Goal: Use online tool/utility: Utilize a website feature to perform a specific function

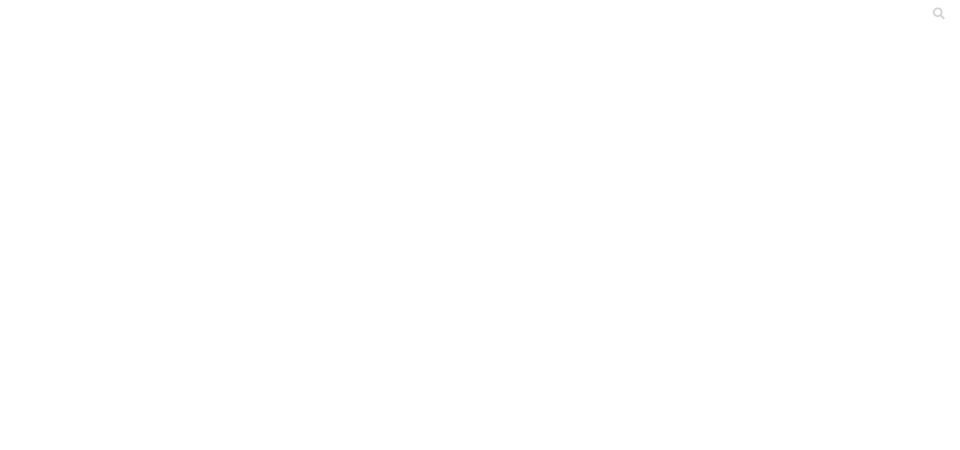
drag, startPoint x: 0, startPoint y: 0, endPoint x: 149, endPoint y: 89, distance: 173.4
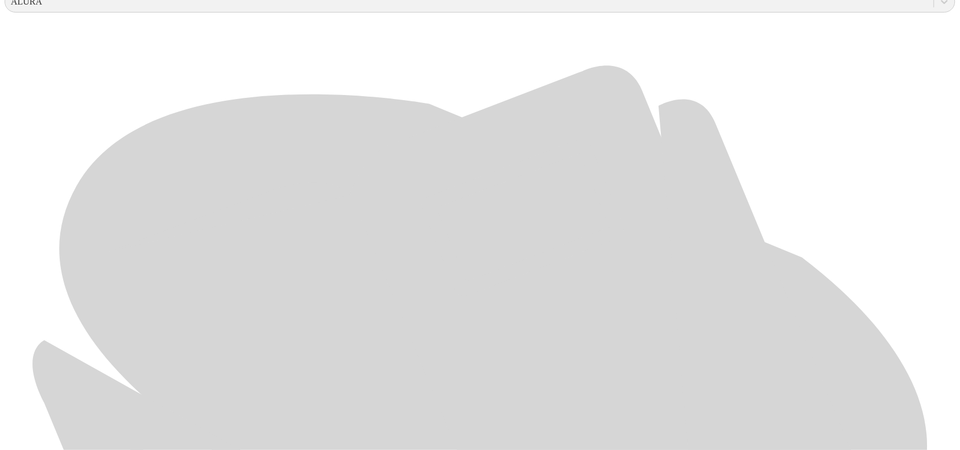
scroll to position [439, 0]
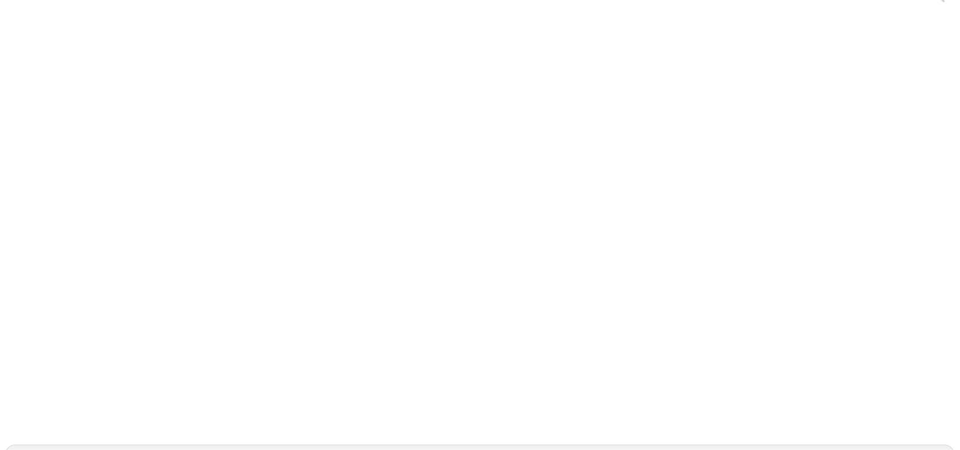
scroll to position [0, 0]
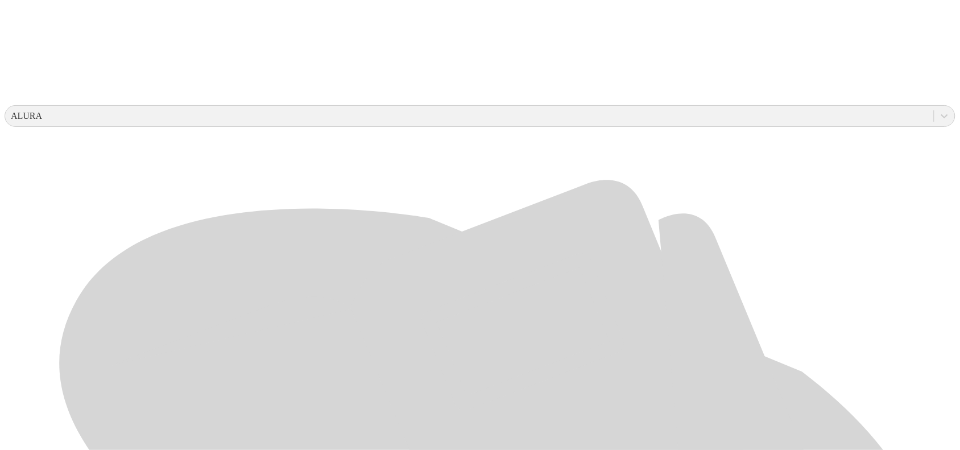
scroll to position [427, 0]
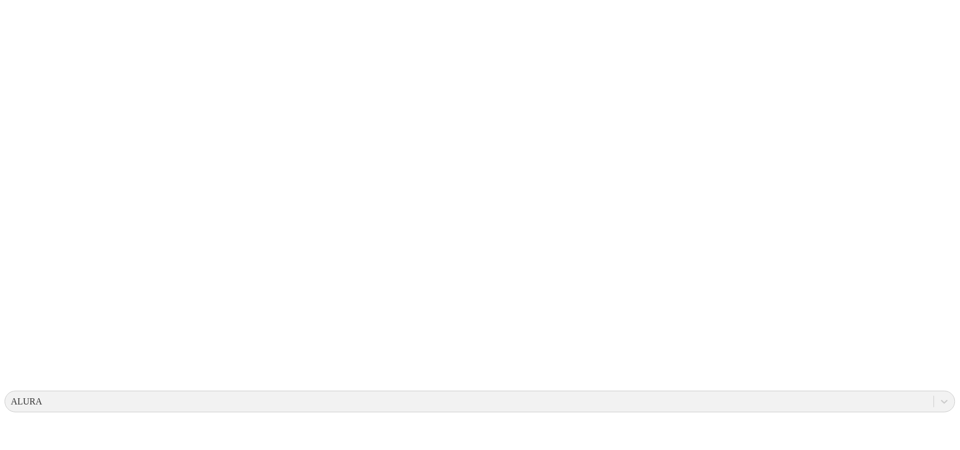
scroll to position [0, 0]
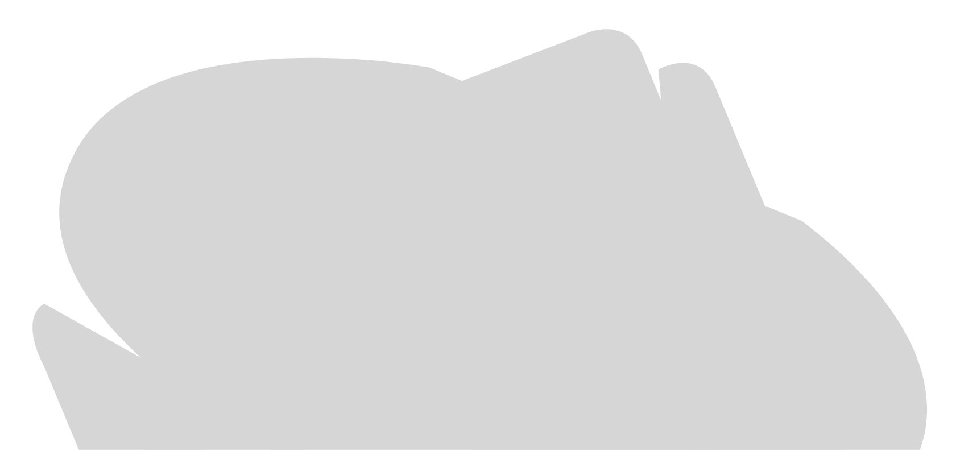
scroll to position [510, 0]
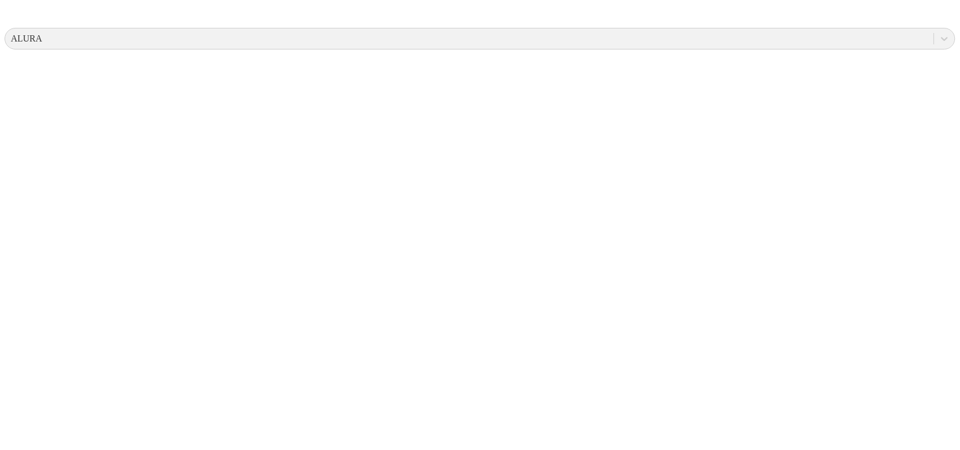
scroll to position [0, 0]
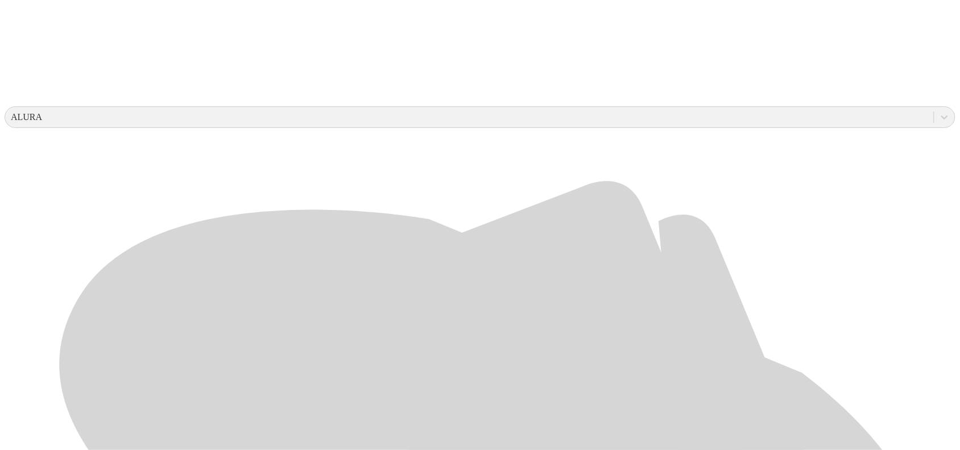
scroll to position [510, 0]
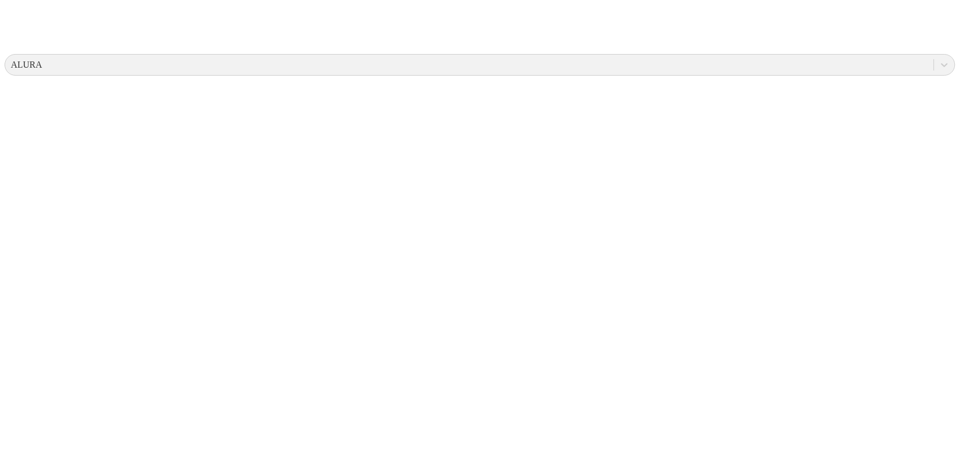
scroll to position [0, 0]
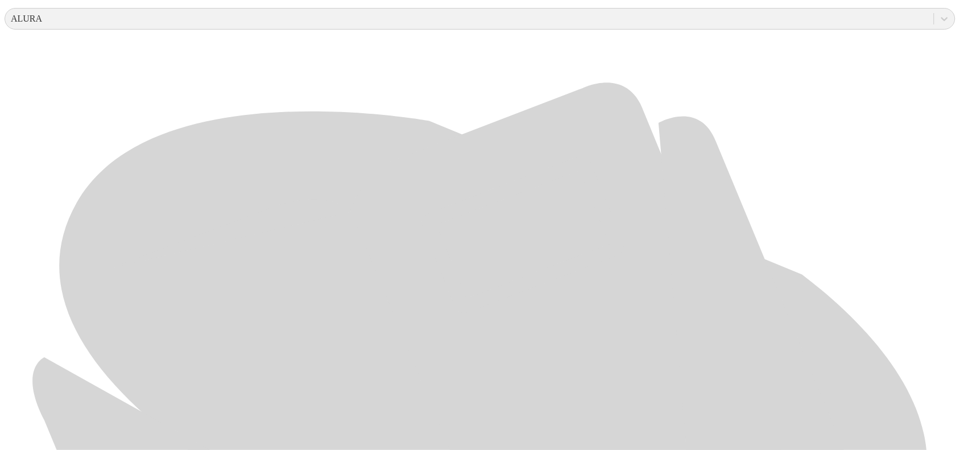
scroll to position [368, 0]
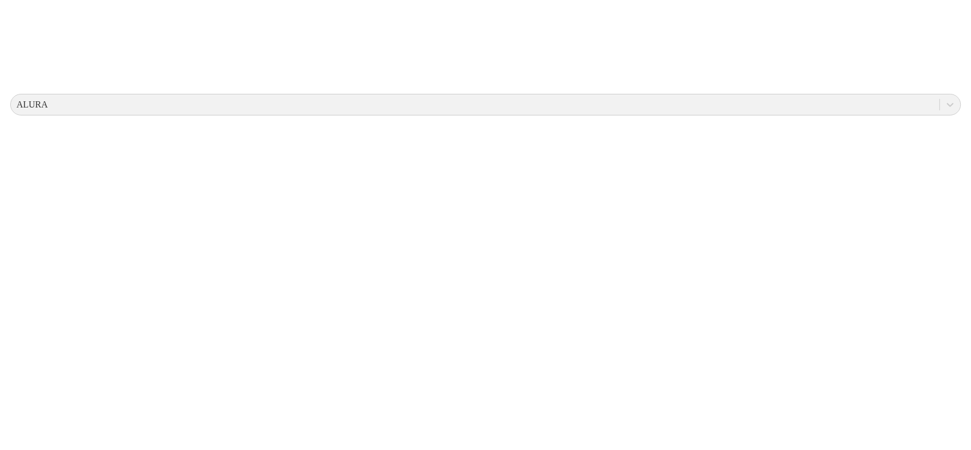
scroll to position [0, 0]
